Goal: Find specific page/section: Find specific page/section

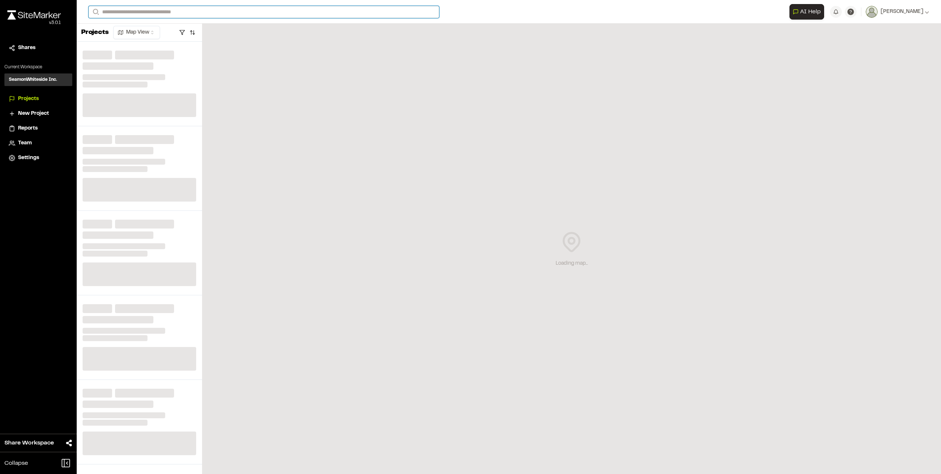
click at [216, 14] on input "Search" at bounding box center [264, 12] width 351 height 12
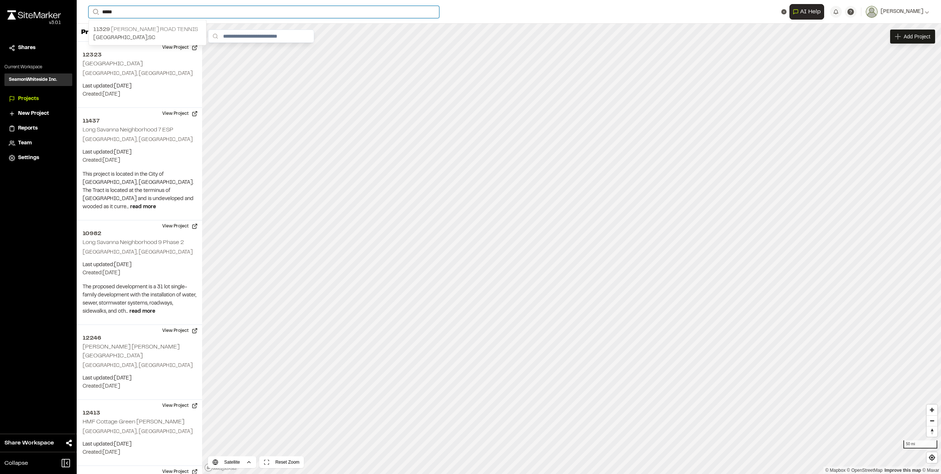
type input "*****"
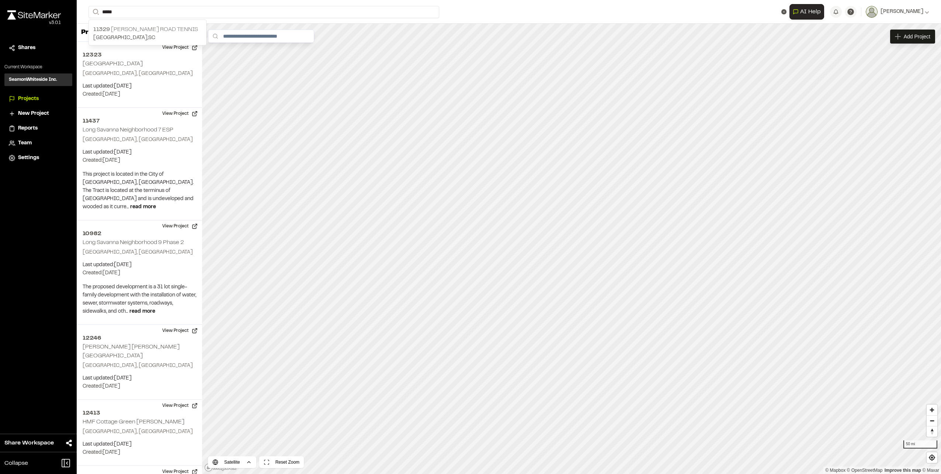
click at [153, 27] on p "[STREET_ADDRESS][GEOGRAPHIC_DATA][PERSON_NAME]" at bounding box center [147, 29] width 108 height 9
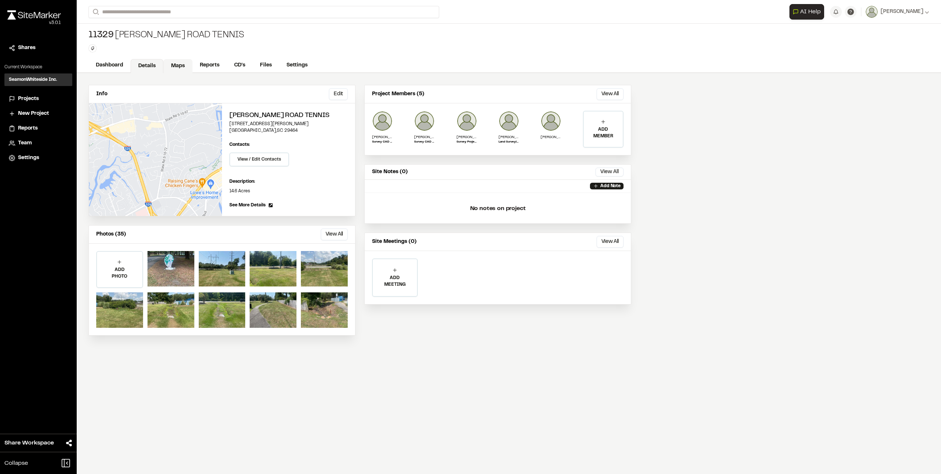
click at [183, 68] on link "Maps" at bounding box center [177, 66] width 29 height 14
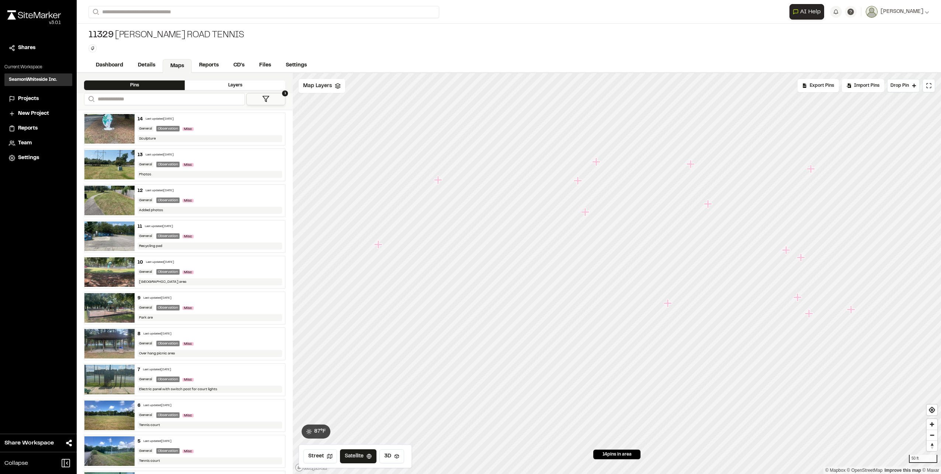
click at [586, 212] on icon "Map marker" at bounding box center [585, 212] width 8 height 8
click at [616, 273] on icon "Map marker" at bounding box center [616, 273] width 8 height 8
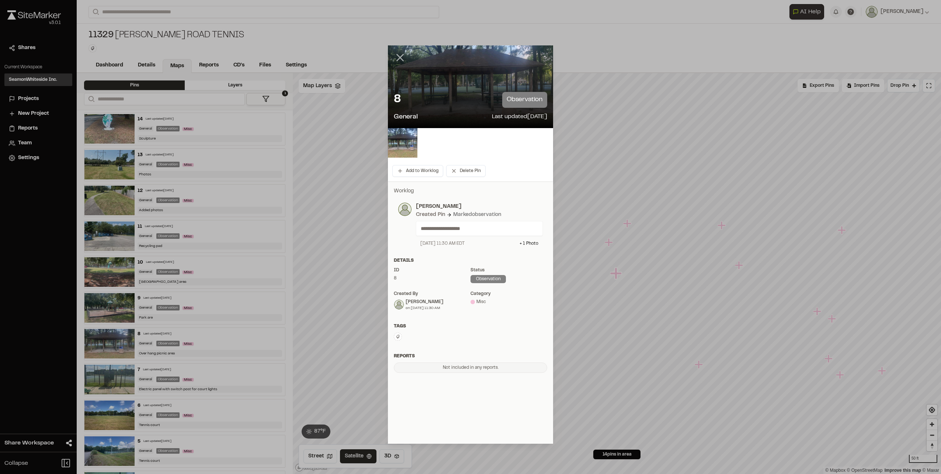
click at [400, 59] on icon at bounding box center [400, 57] width 13 height 13
